Goal: Task Accomplishment & Management: Manage account settings

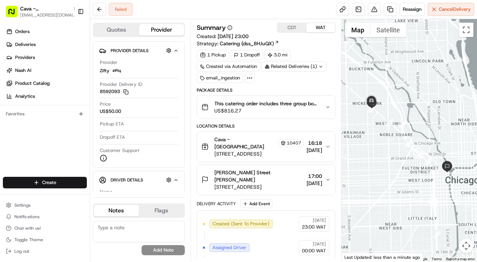
scroll to position [85, 0]
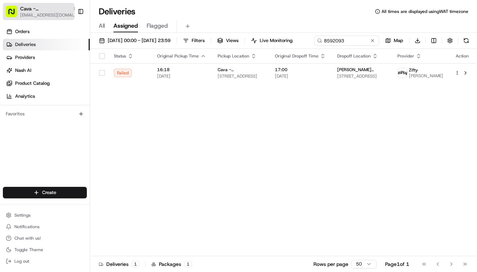
click at [42, 15] on span "[EMAIL_ADDRESS][DOMAIN_NAME]" at bounding box center [49, 15] width 58 height 6
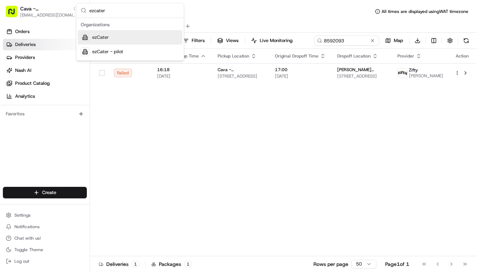
type input "ezcater"
click at [103, 38] on span "ezCater" at bounding box center [100, 37] width 17 height 6
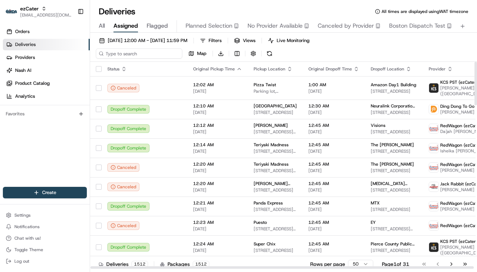
click at [143, 53] on input at bounding box center [139, 54] width 86 height 10
paste input "4UCWWW"
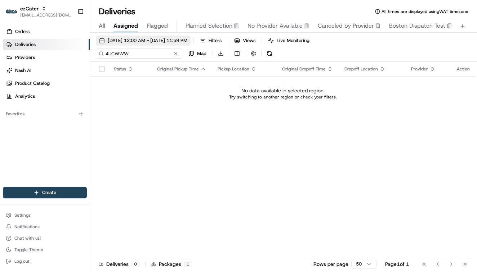
type input "4UCWWW"
click at [137, 36] on button "08/20/2025 12:00 AM - 08/20/2025 11:59 PM" at bounding box center [143, 41] width 95 height 10
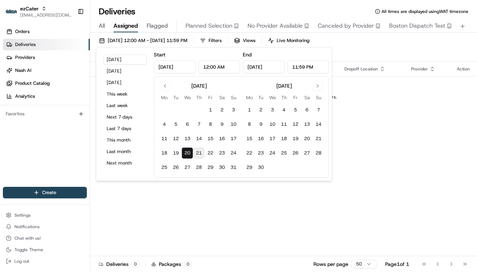
click at [198, 151] on button "21" at bounding box center [199, 154] width 12 height 12
type input "Aug 21, 2025"
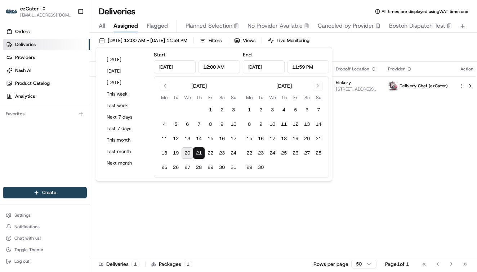
click at [363, 62] on th "Dropoff Location" at bounding box center [356, 69] width 52 height 14
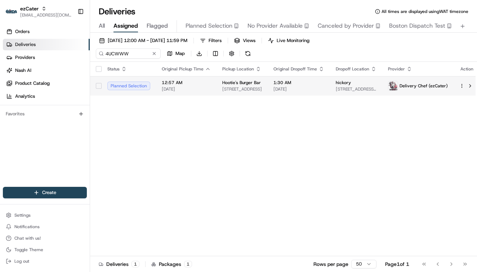
click at [297, 87] on span "08/21/2025" at bounding box center [298, 89] width 51 height 6
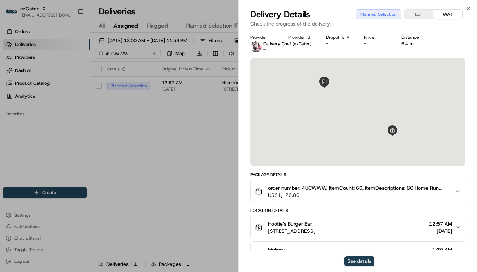
click at [356, 263] on button "See details" at bounding box center [359, 262] width 30 height 10
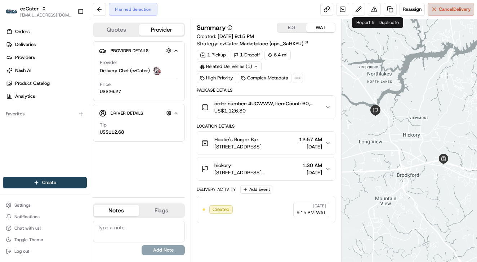
click at [433, 7] on button "Cancel Delivery" at bounding box center [450, 9] width 46 height 13
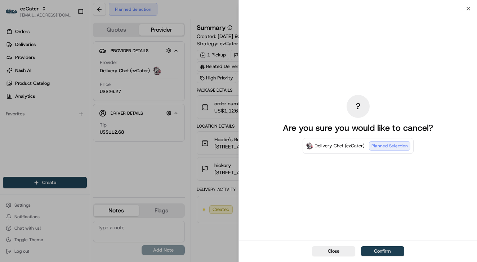
click at [386, 251] on button "Confirm" at bounding box center [382, 252] width 43 height 10
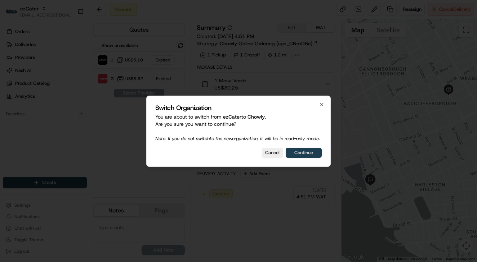
click at [302, 157] on button "Continue" at bounding box center [303, 153] width 36 height 10
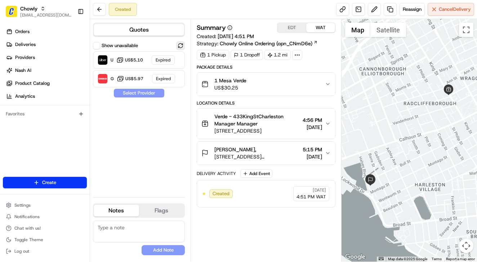
click at [181, 43] on button at bounding box center [180, 45] width 9 height 9
click at [150, 58] on div "Uber Dropoff ETA 20 minutes US$5.10" at bounding box center [139, 59] width 92 height 17
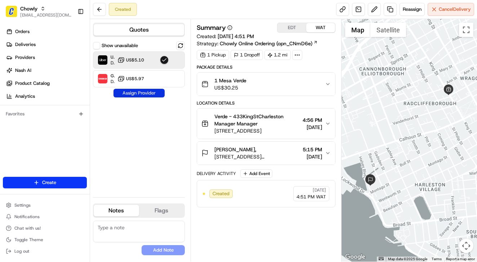
click at [134, 96] on button "Assign Provider" at bounding box center [138, 93] width 51 height 9
